Goal: Task Accomplishment & Management: Manage account settings

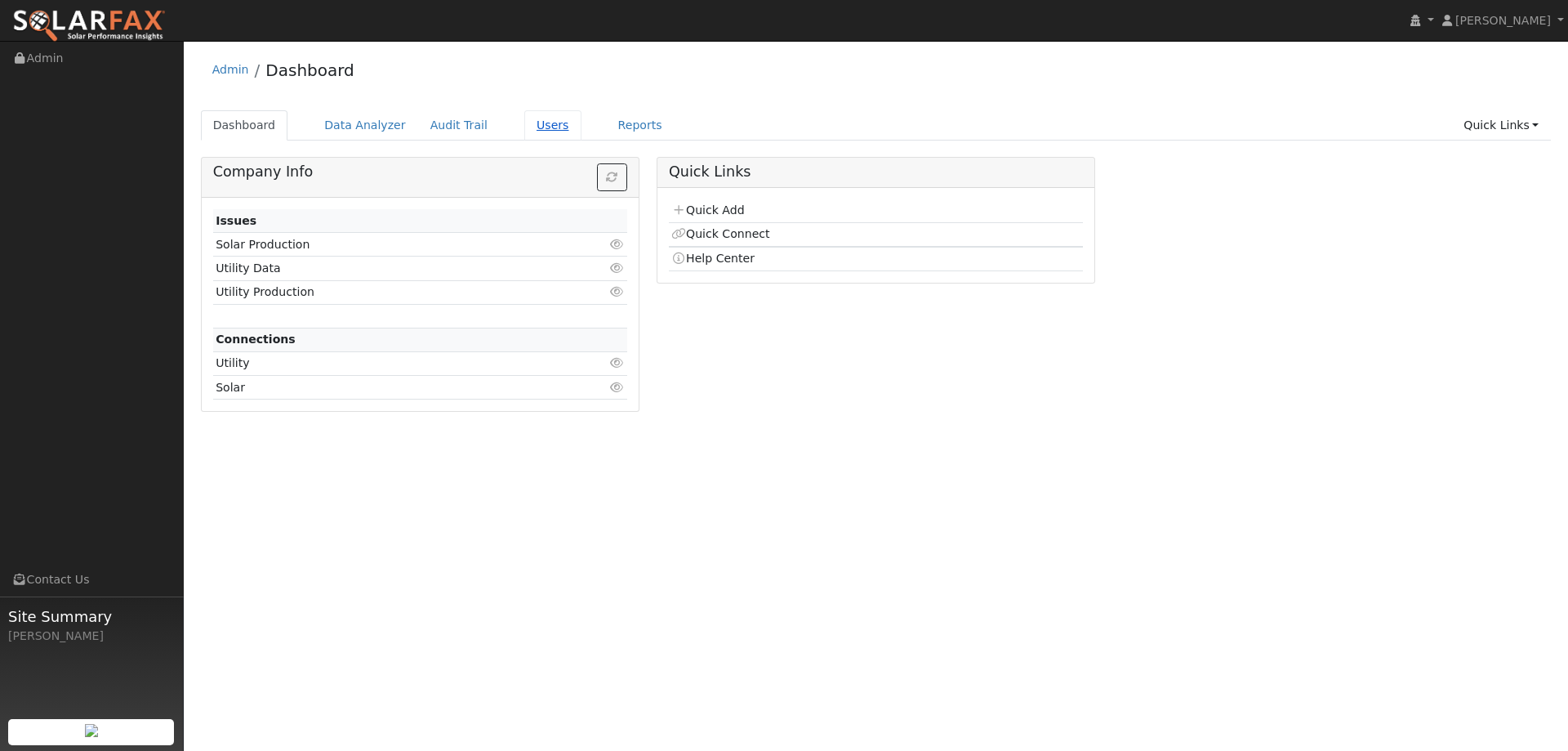
click at [536, 122] on link "Users" at bounding box center [553, 124] width 57 height 30
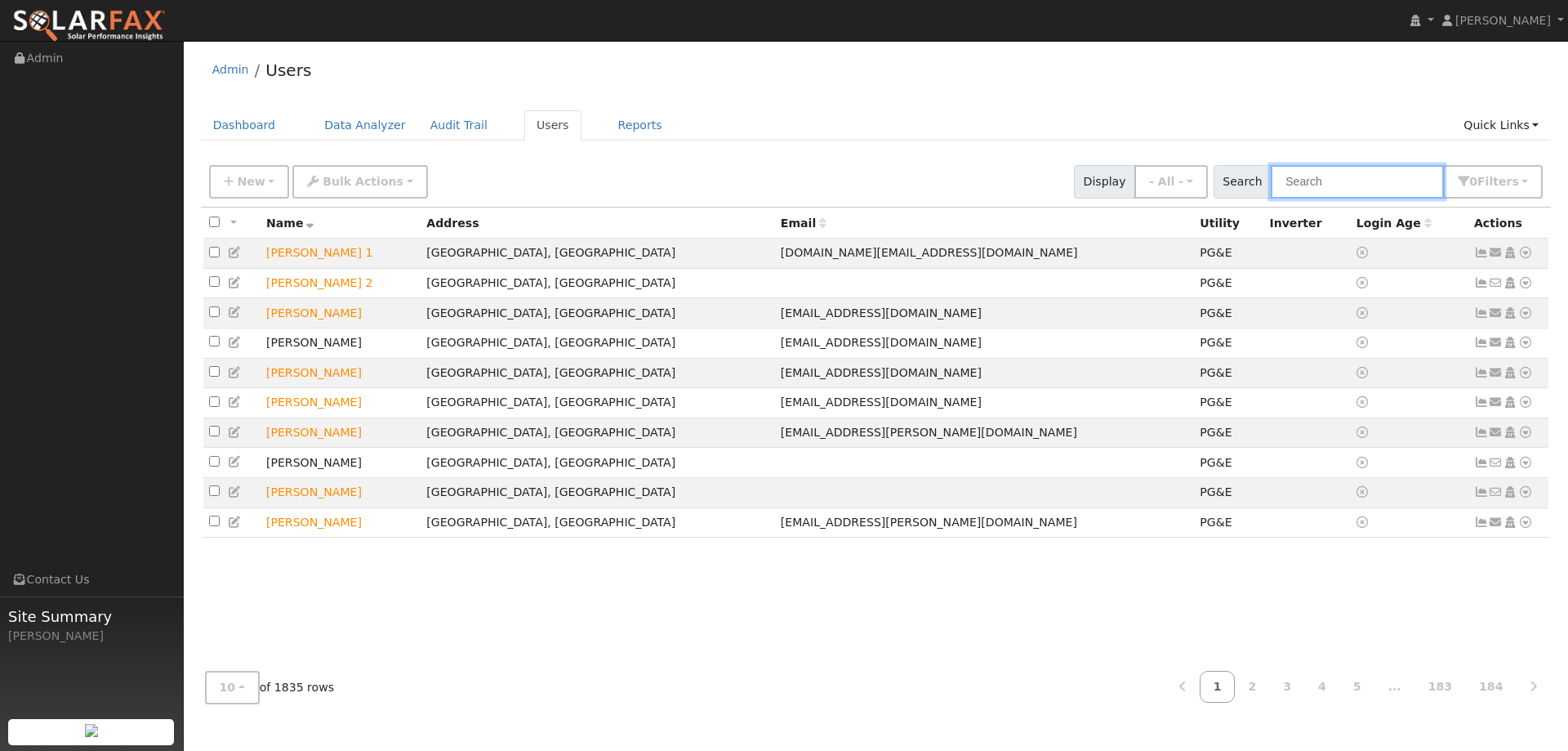
click at [1346, 183] on input "text" at bounding box center [1357, 182] width 173 height 34
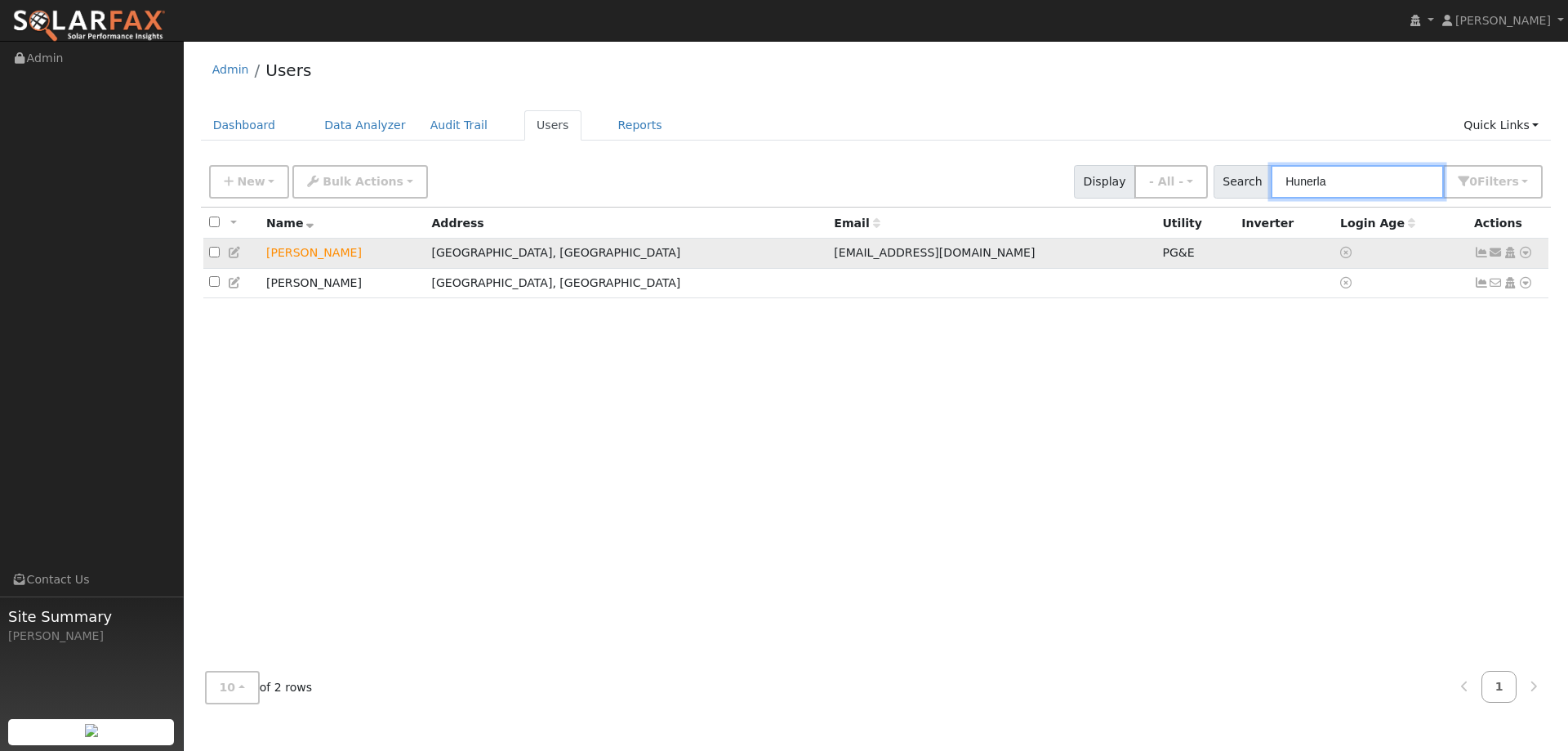
type input "Hunerla"
click at [1527, 252] on icon at bounding box center [1525, 252] width 15 height 12
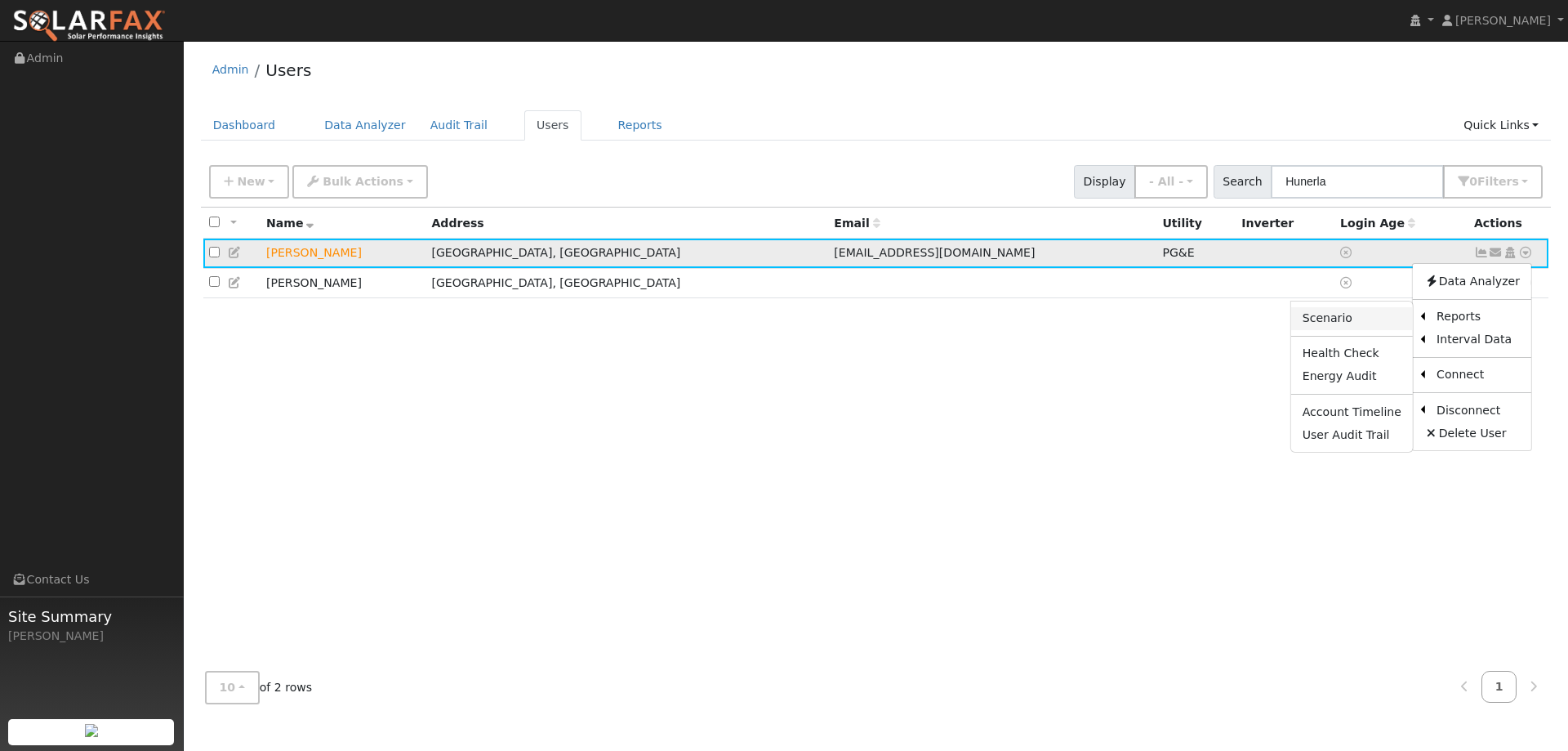
click at [1351, 315] on link "Scenario" at bounding box center [1352, 318] width 122 height 23
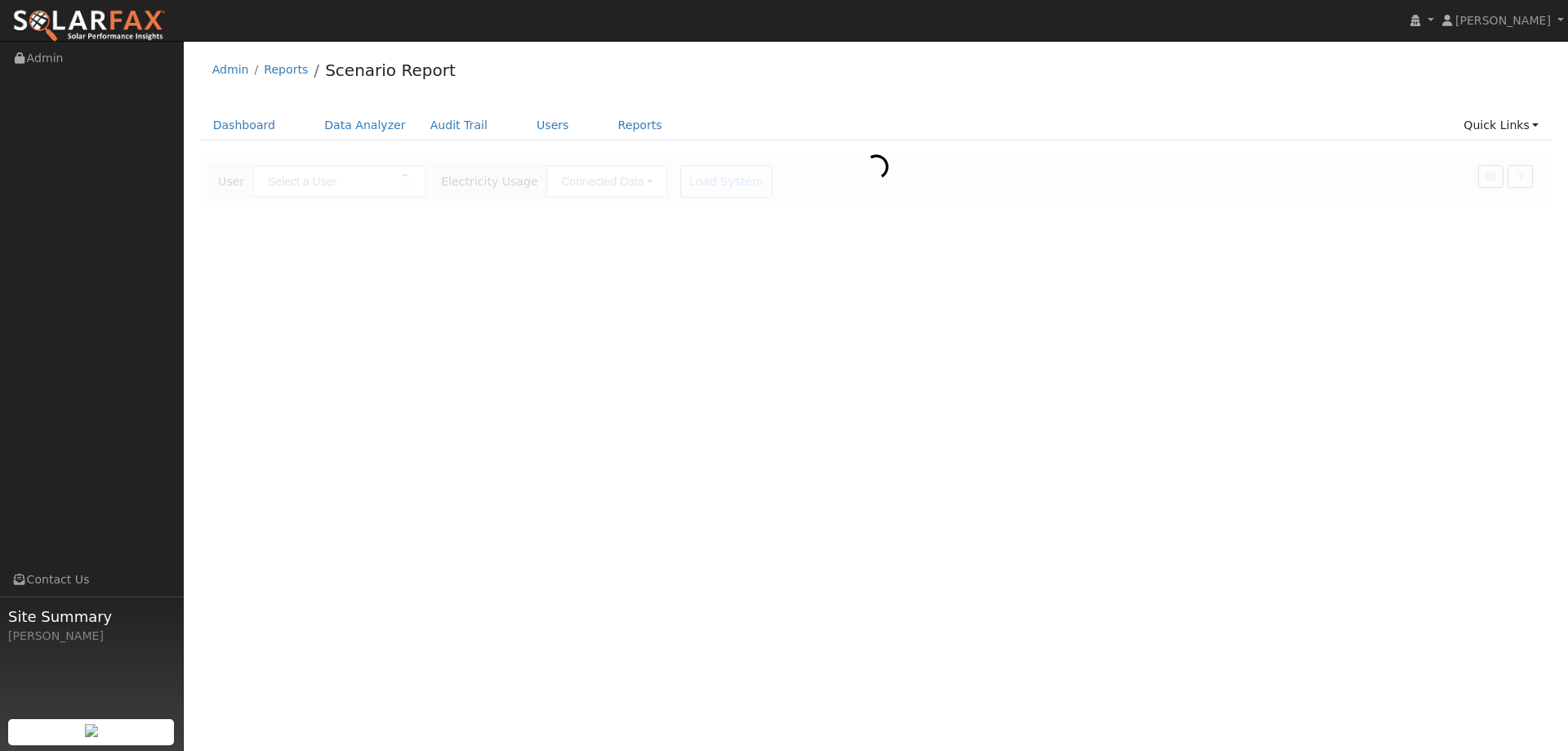
type input "[PERSON_NAME]"
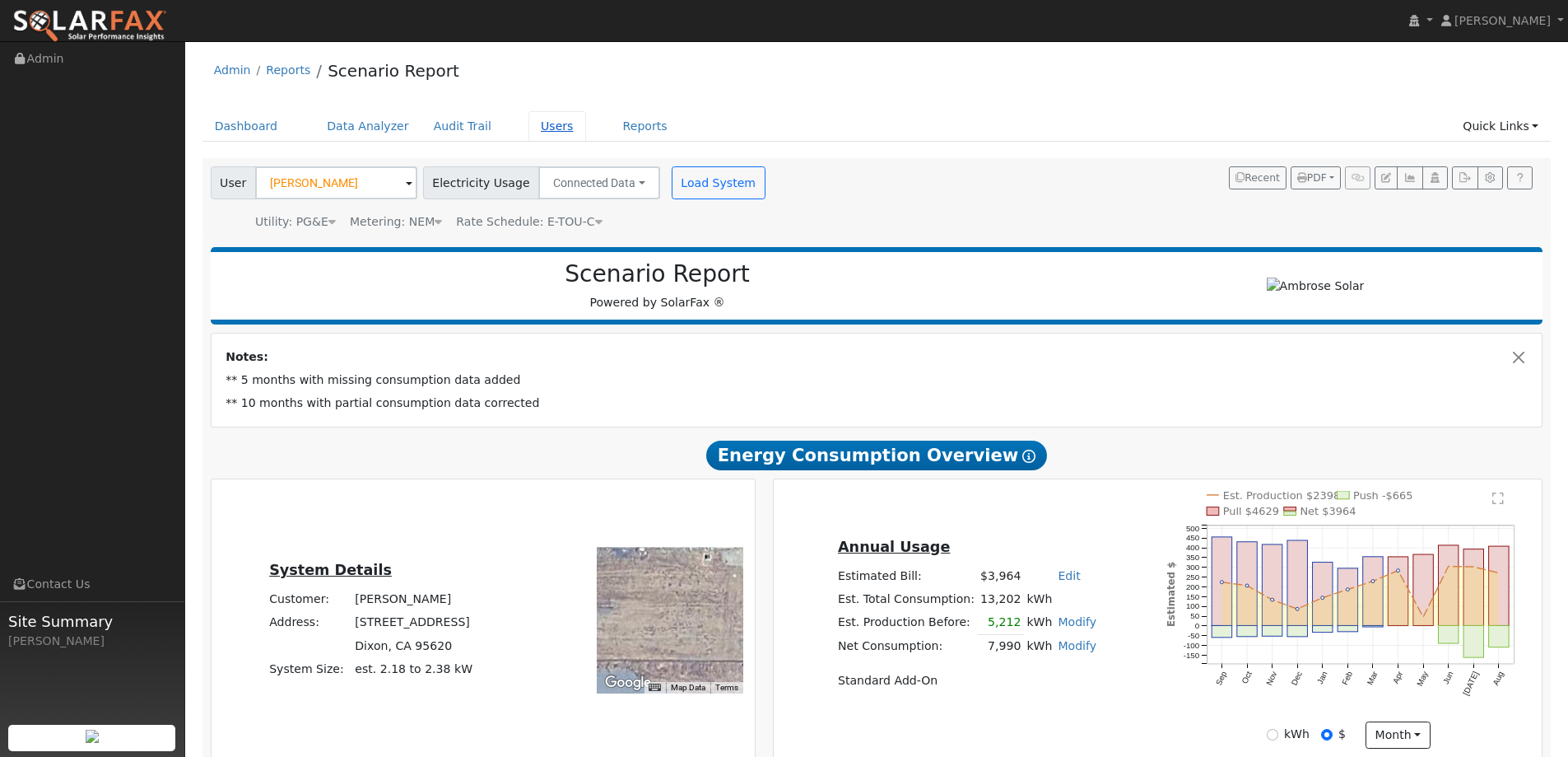
click at [529, 126] on link "Users" at bounding box center [557, 125] width 58 height 30
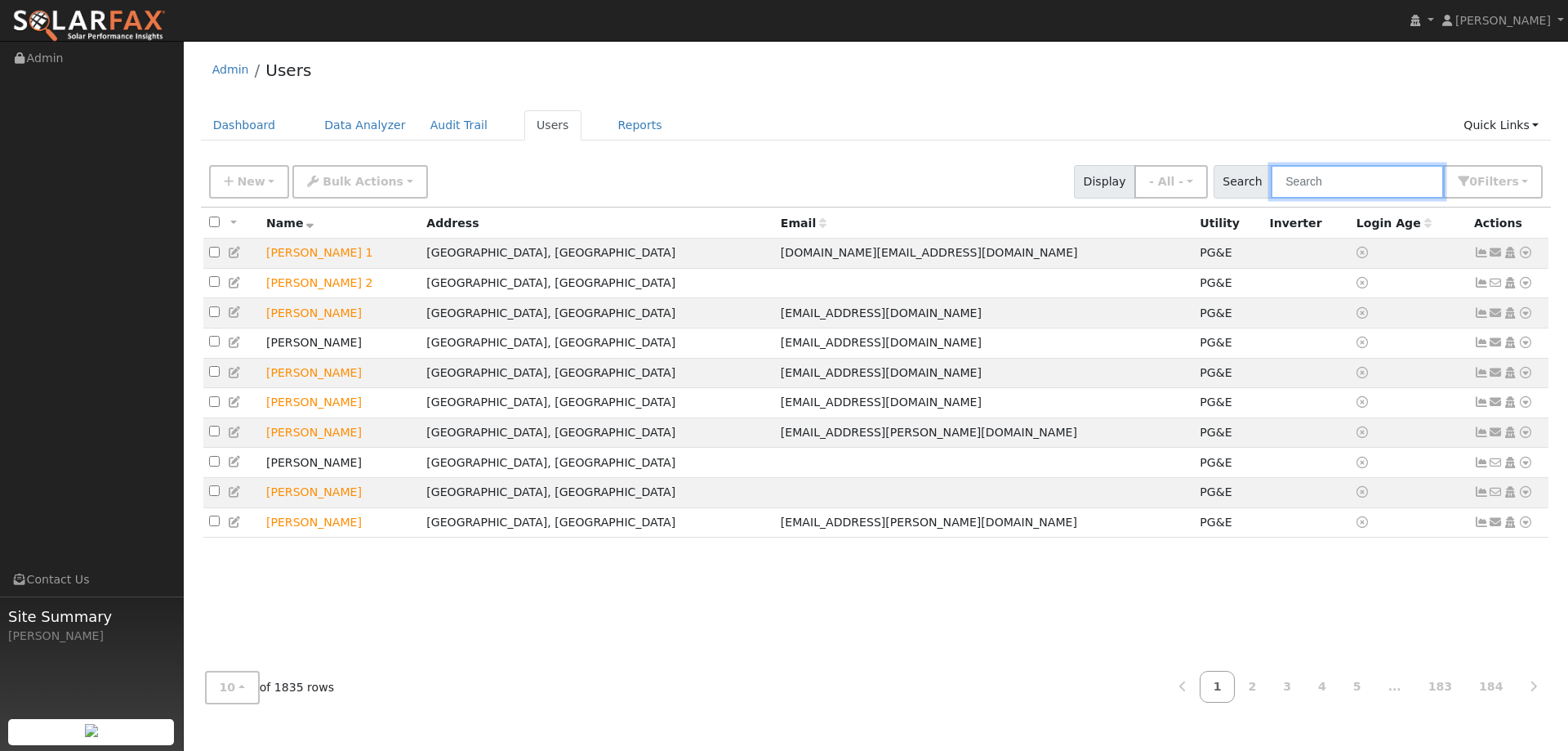
click at [1304, 180] on input "text" at bounding box center [1357, 182] width 173 height 34
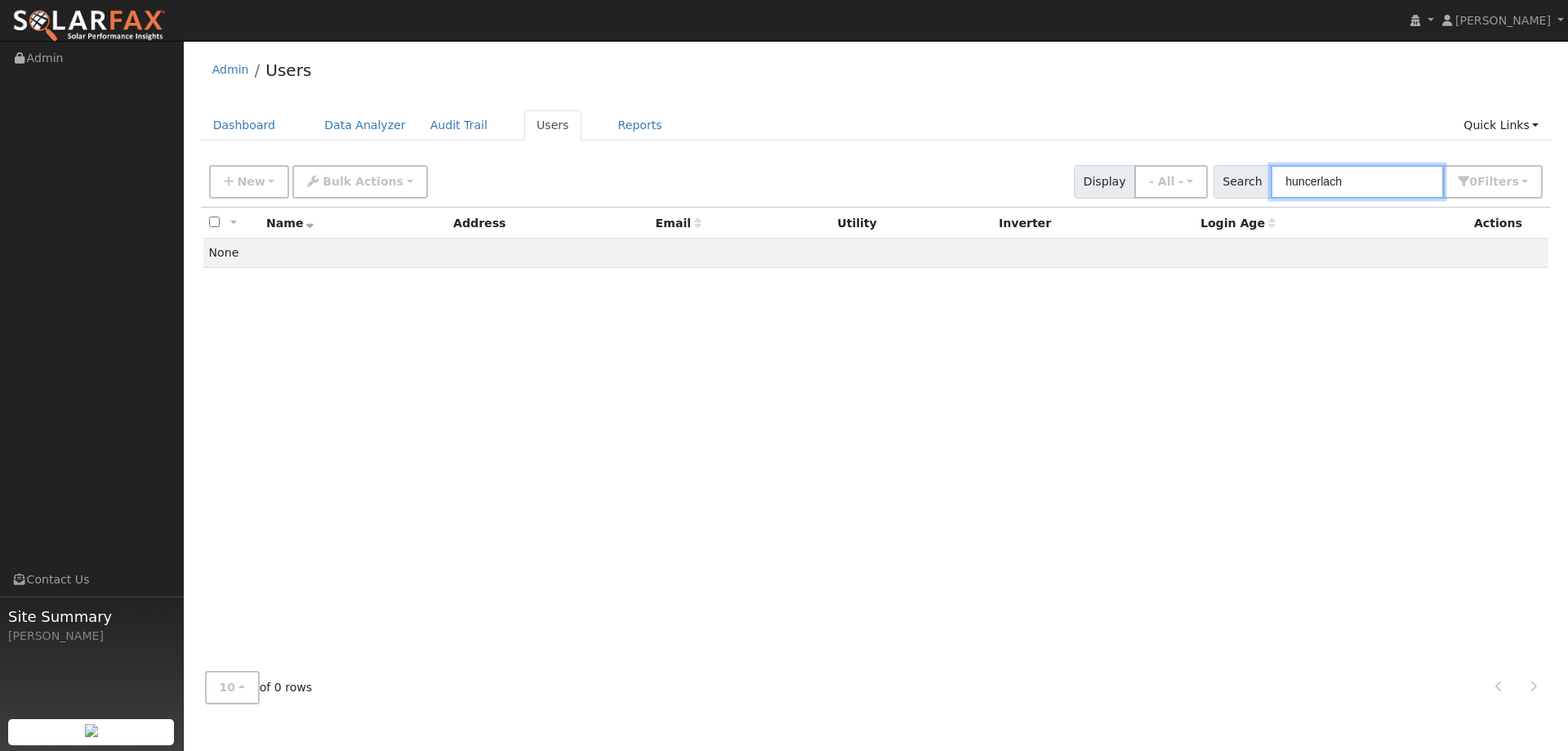
click at [1319, 183] on input "huncerlach" at bounding box center [1357, 182] width 173 height 34
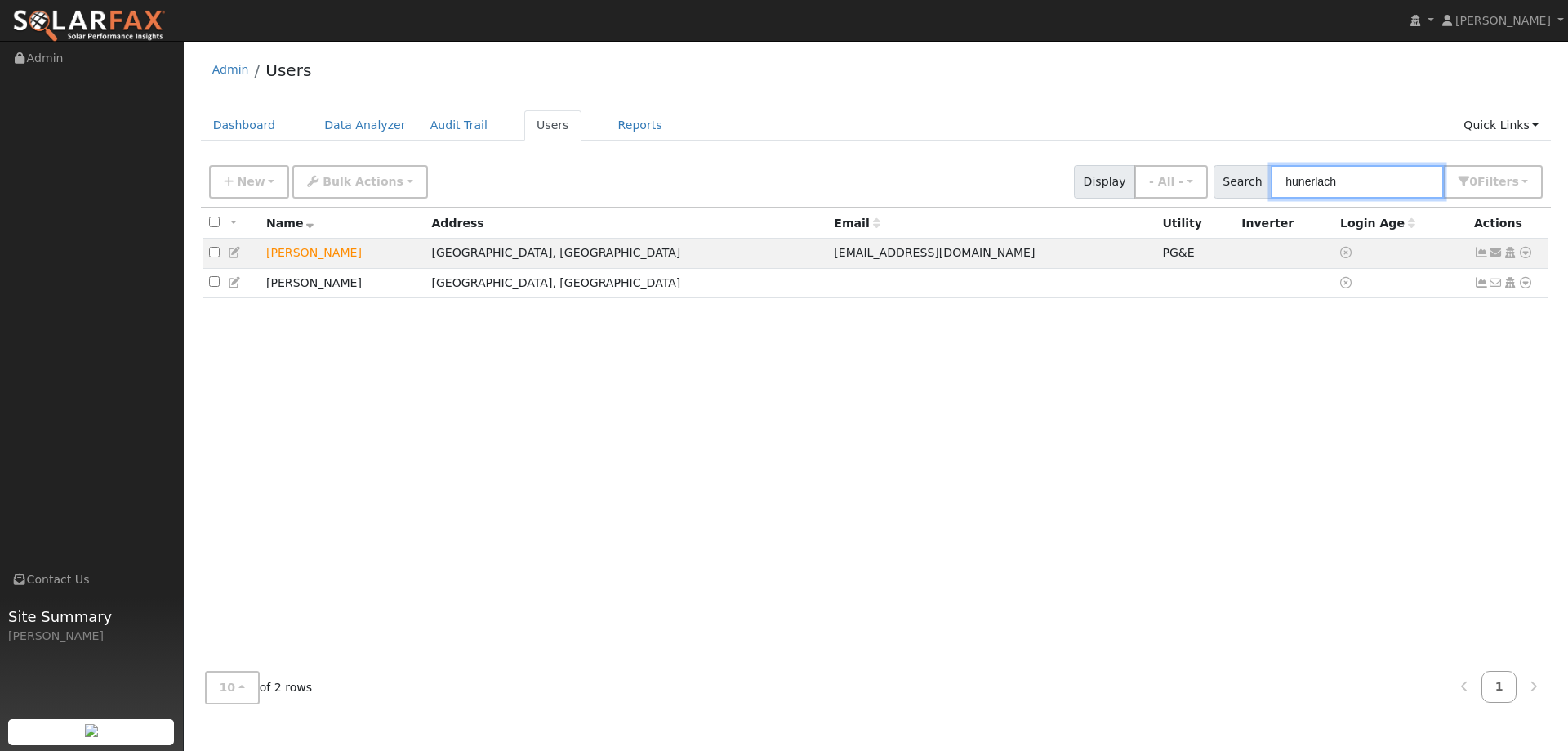
click at [1341, 180] on input "hunerlach" at bounding box center [1357, 182] width 173 height 34
type input "hunerlach"
click at [1526, 256] on icon at bounding box center [1525, 252] width 15 height 12
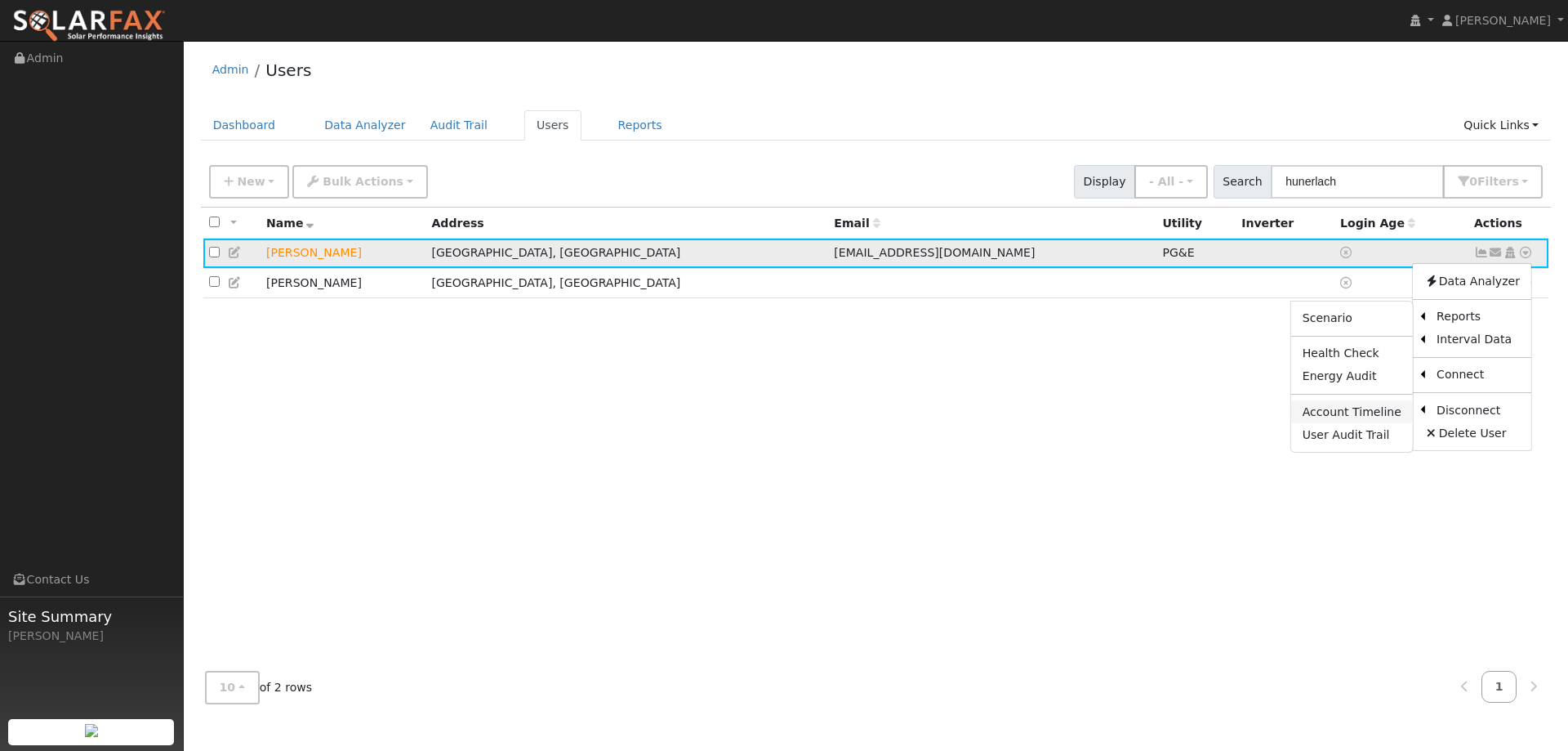
click at [1373, 410] on link "Account Timeline" at bounding box center [1352, 411] width 122 height 23
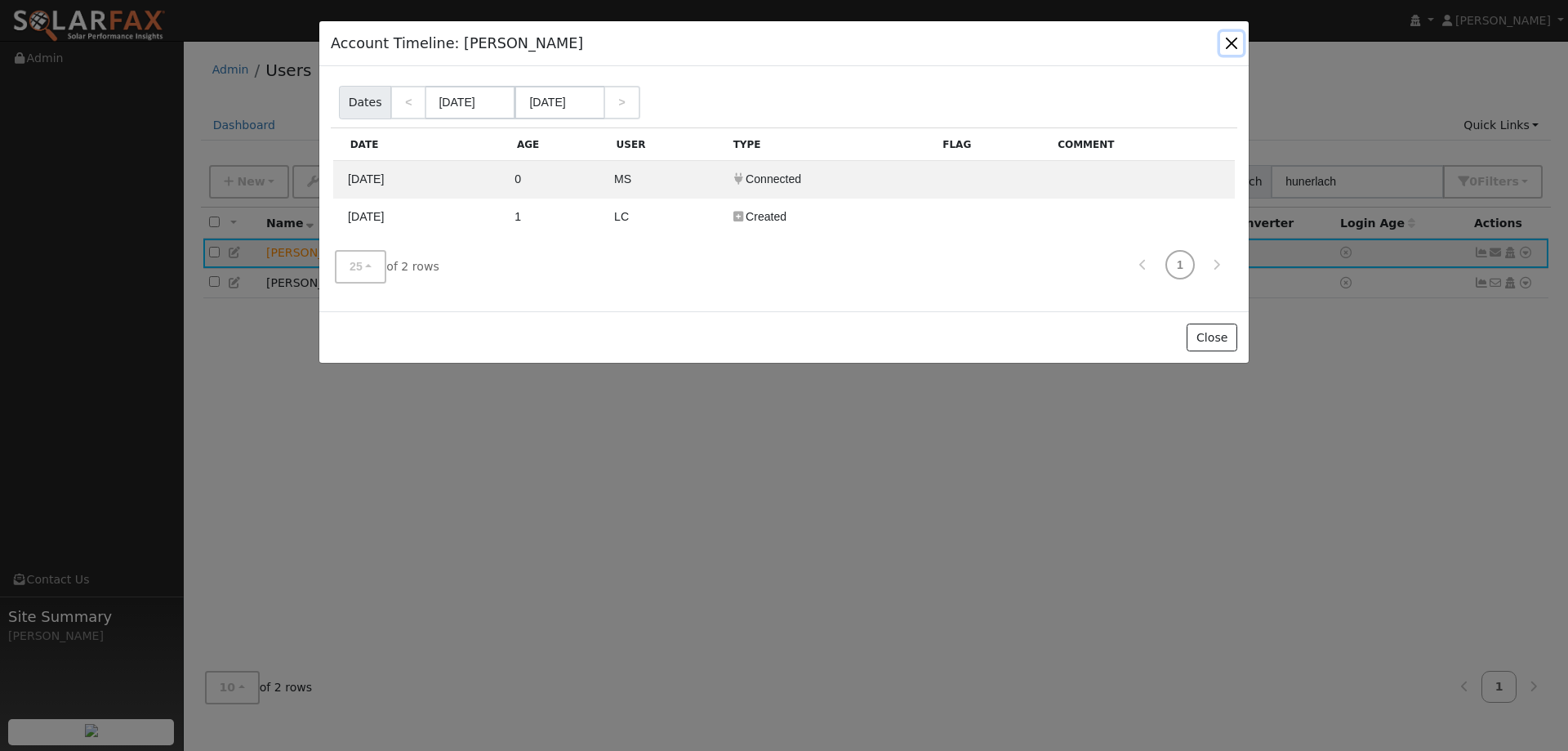
click at [1232, 44] on button "button" at bounding box center [1231, 43] width 23 height 23
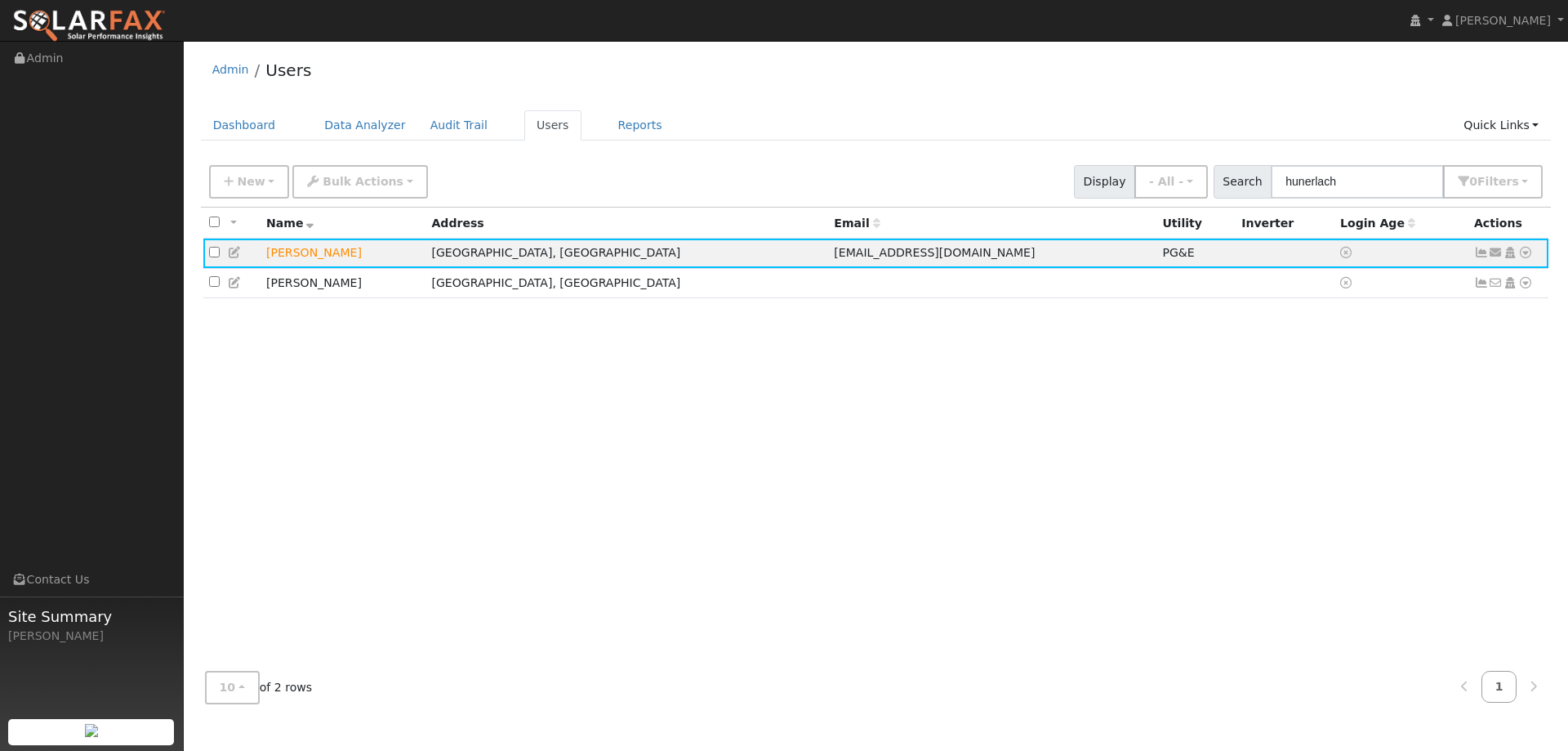
click at [1152, 387] on div "All None All on page None on page Name Address Email Utility Inverter Login Age…" at bounding box center [876, 433] width 1351 height 450
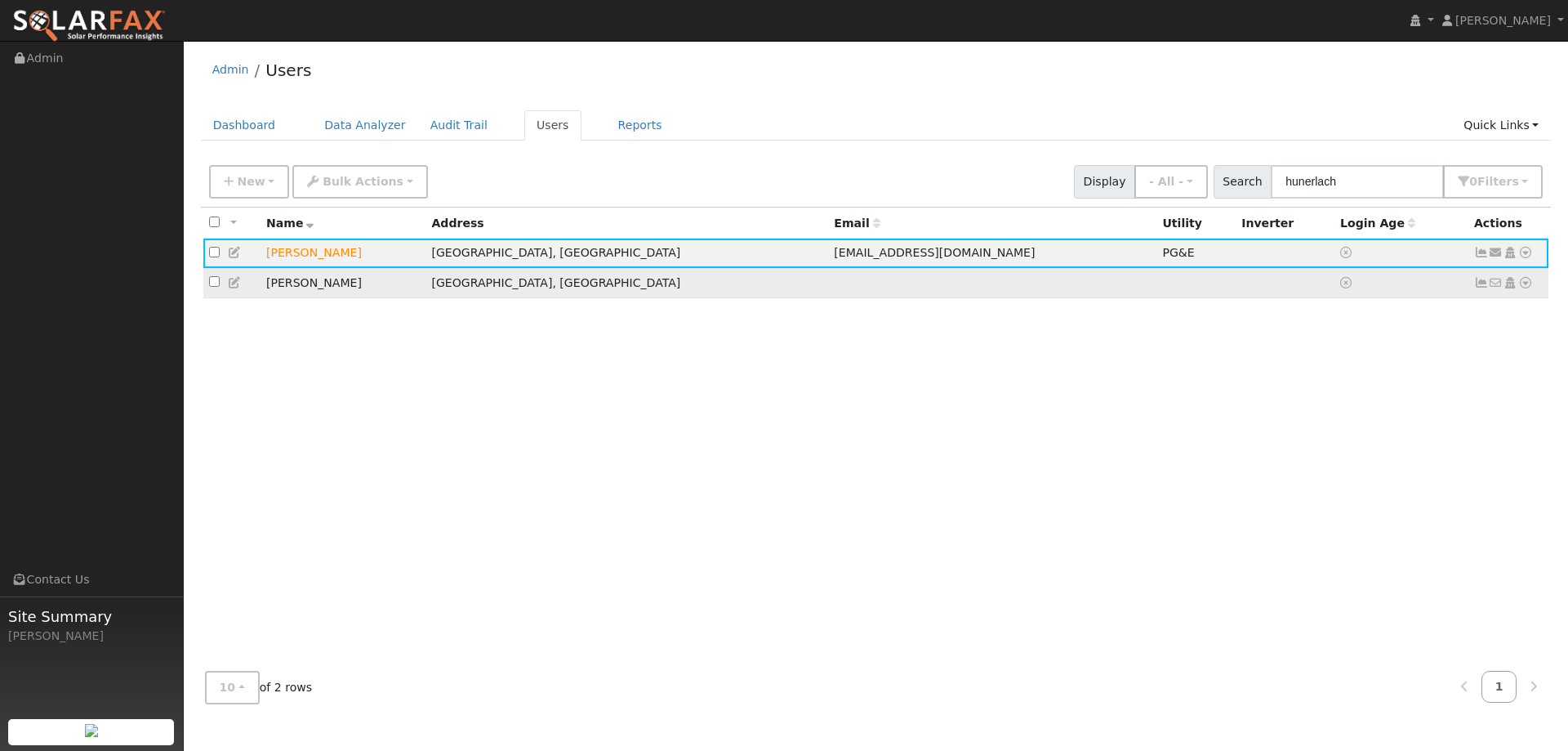
click at [1526, 285] on icon at bounding box center [1525, 282] width 15 height 12
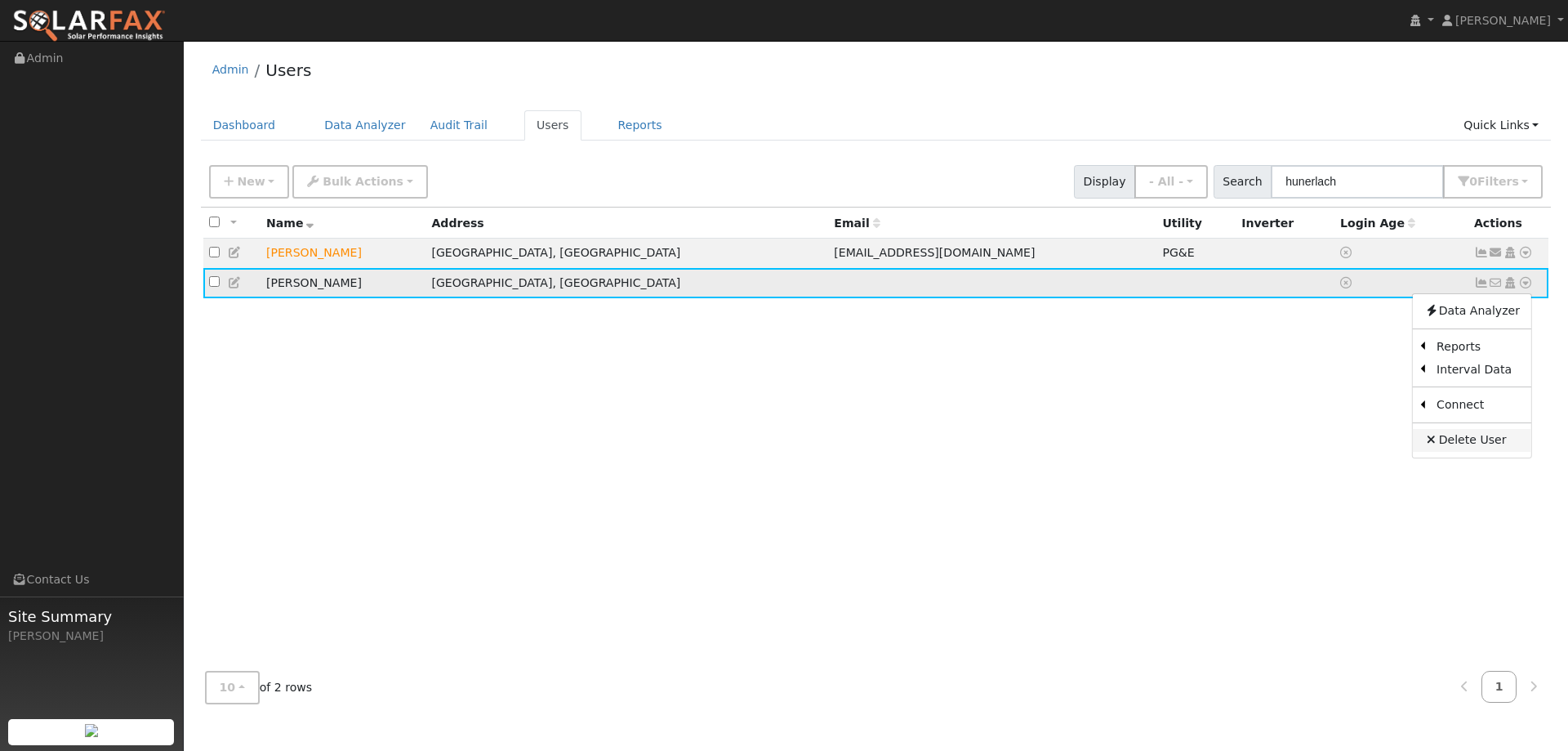
click at [1486, 441] on link "Delete User" at bounding box center [1472, 440] width 118 height 23
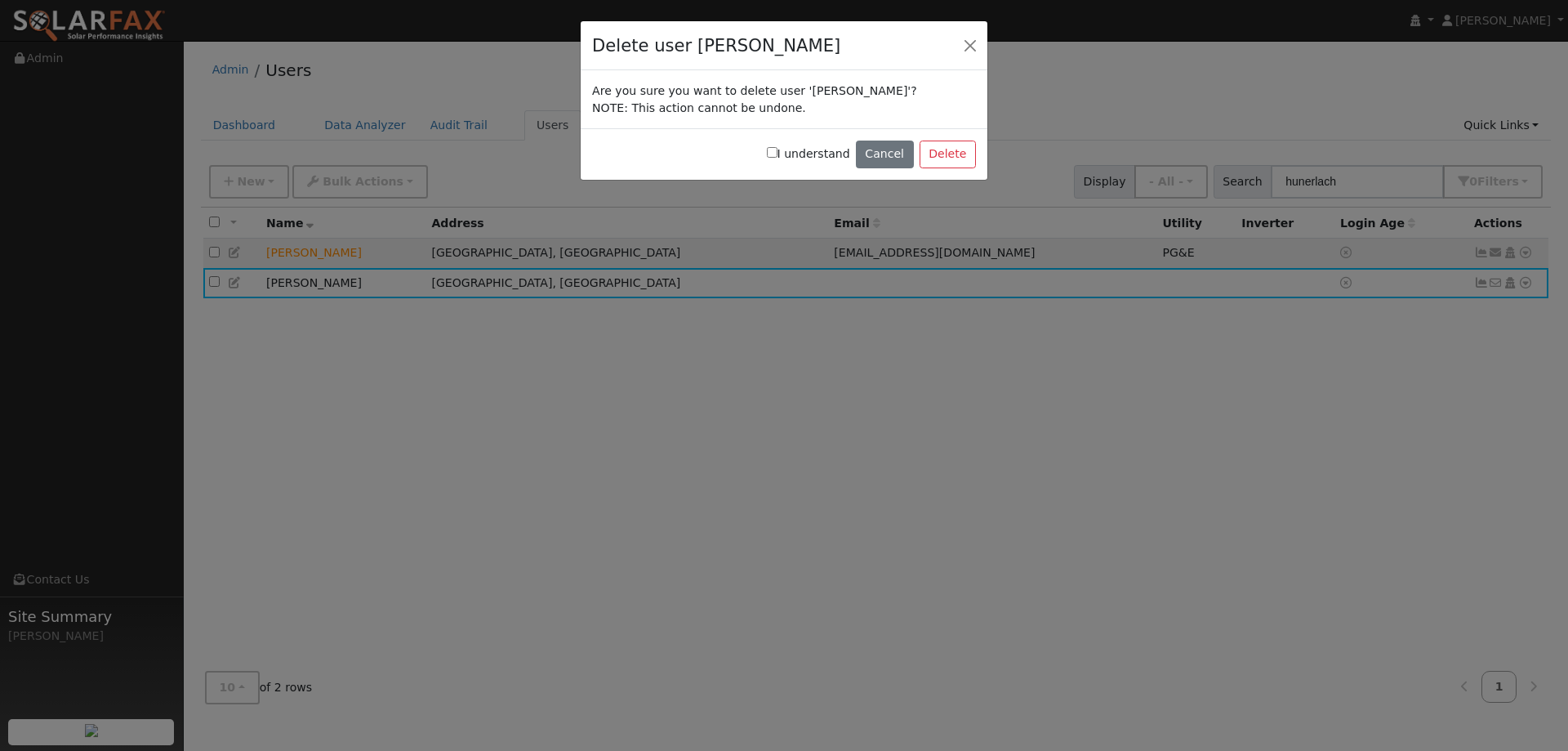
click at [781, 151] on div "I understand Cancel Delete" at bounding box center [784, 153] width 407 height 52
click at [777, 154] on input "I understand" at bounding box center [773, 153] width 11 height 11
checkbox input "true"
click at [938, 159] on button "Delete" at bounding box center [948, 154] width 56 height 28
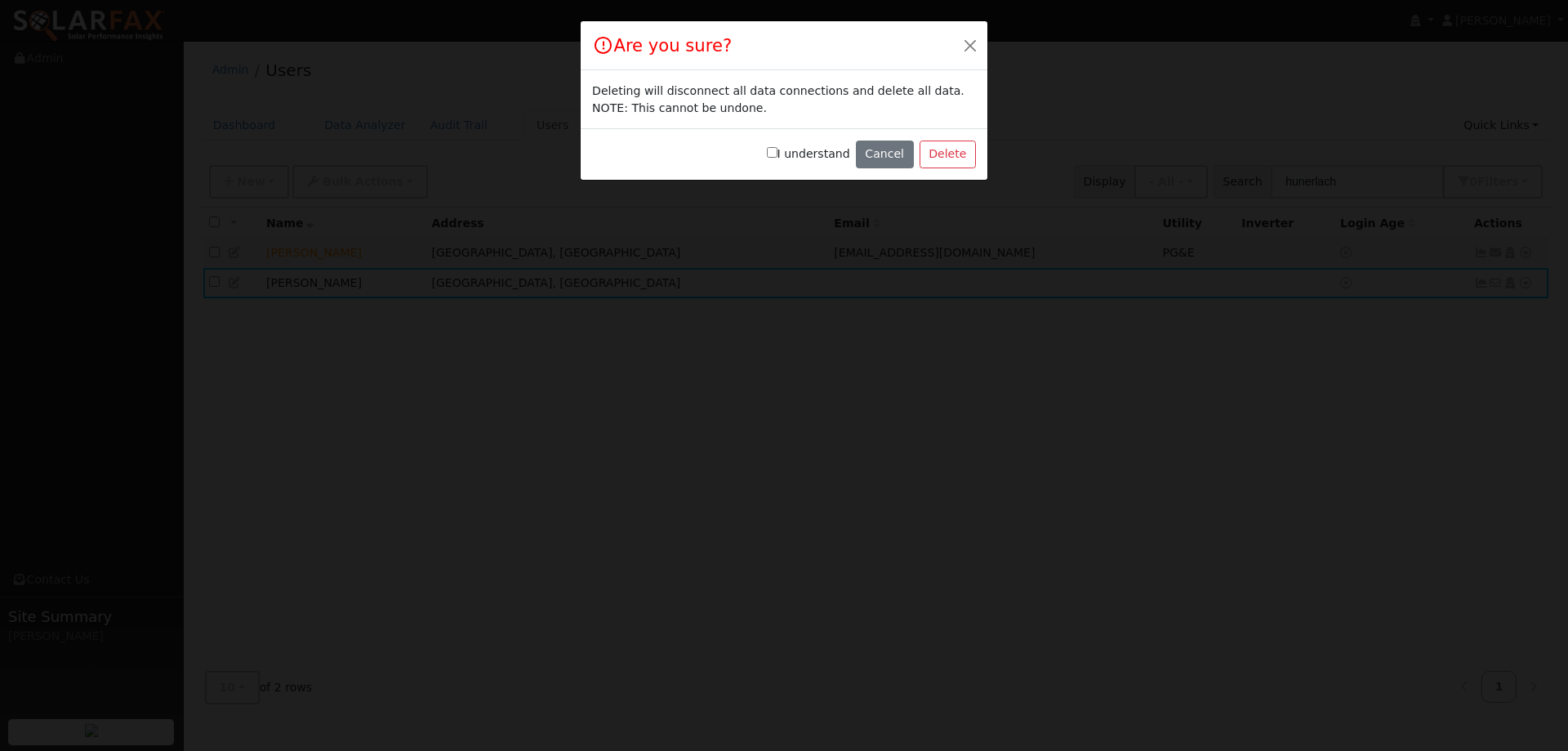
click at [777, 153] on input "I understand" at bounding box center [773, 153] width 11 height 11
checkbox input "true"
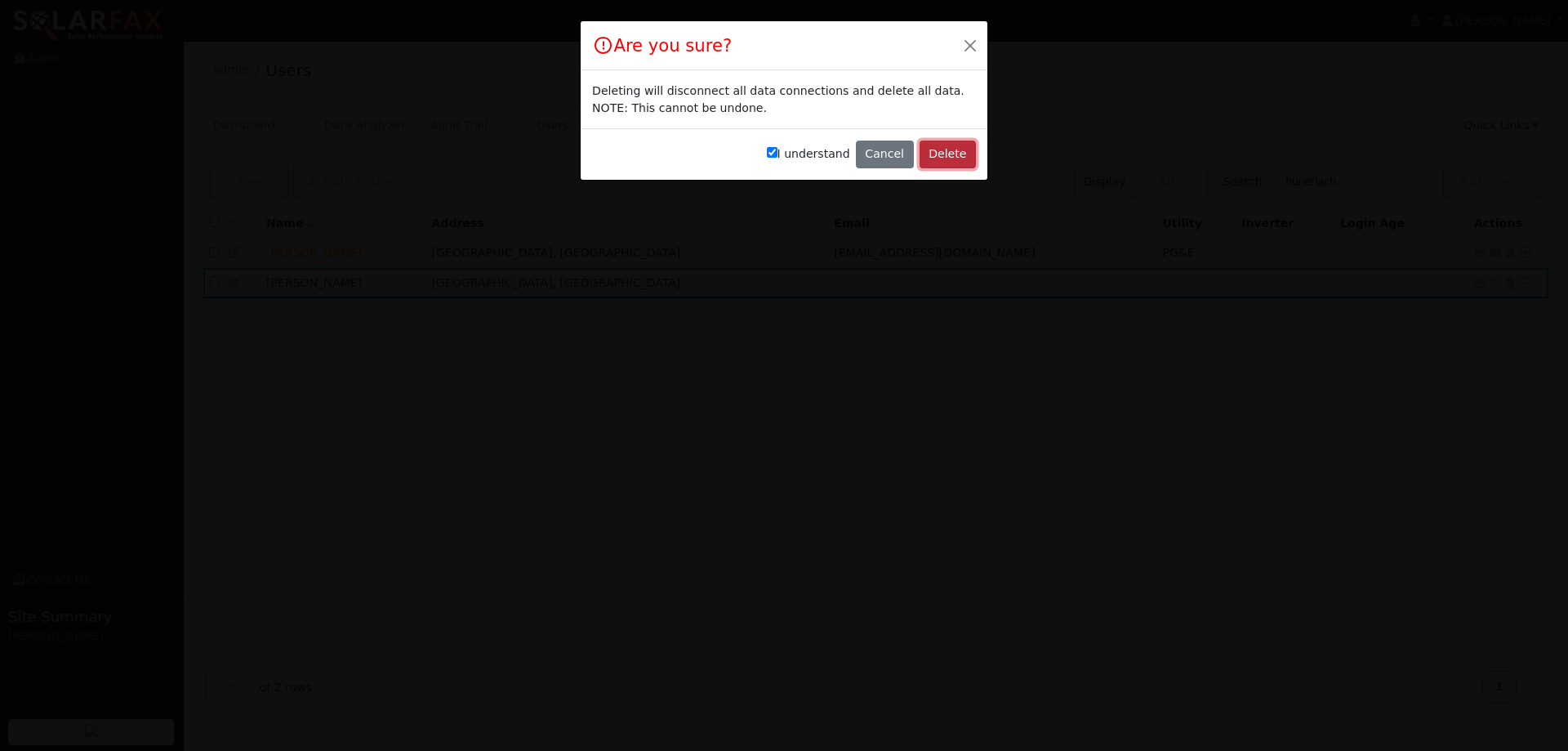
click at [952, 152] on button "Delete" at bounding box center [948, 154] width 56 height 28
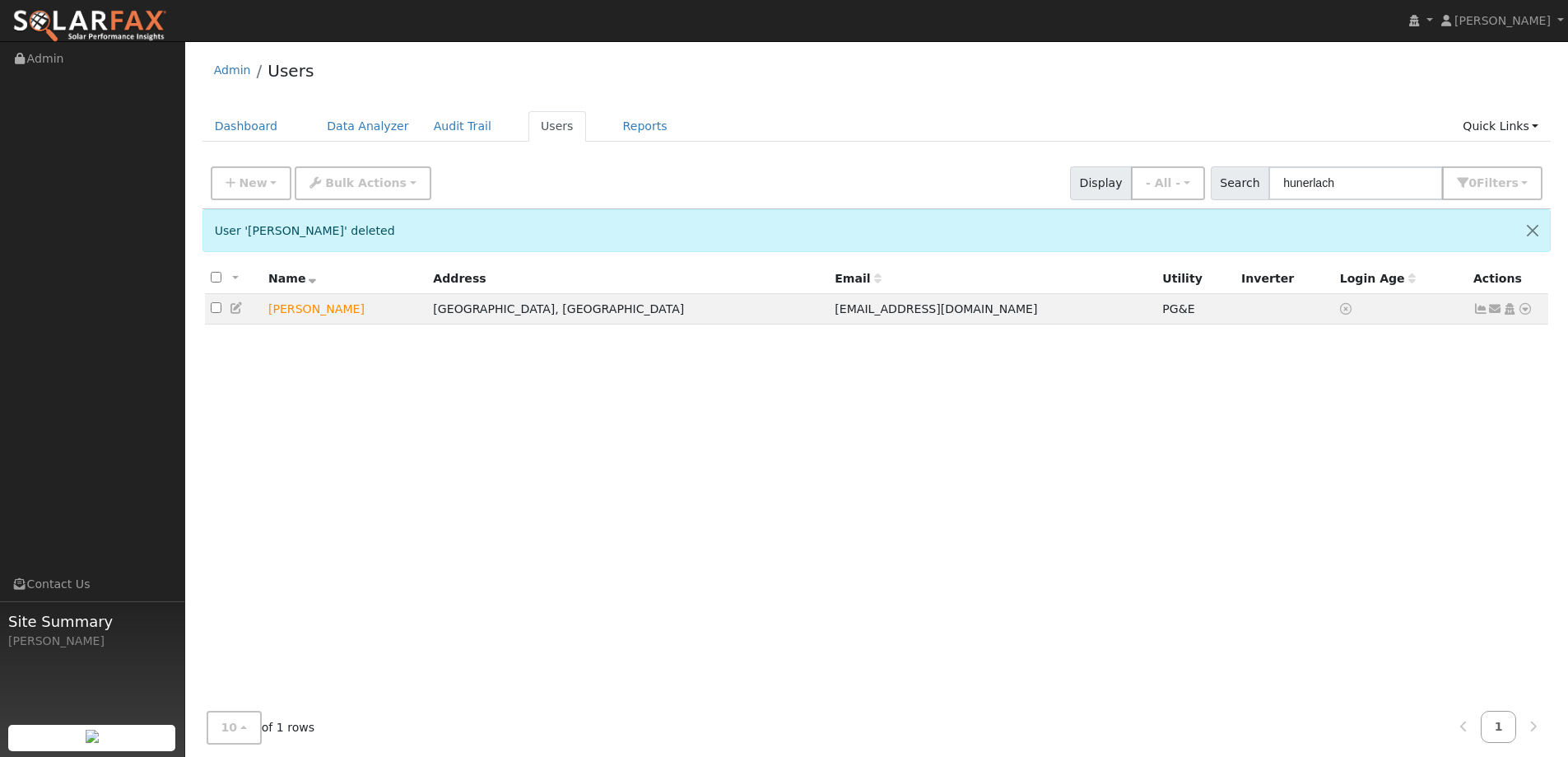
click at [111, 34] on img at bounding box center [89, 27] width 155 height 35
